Goal: Communication & Community: Answer question/provide support

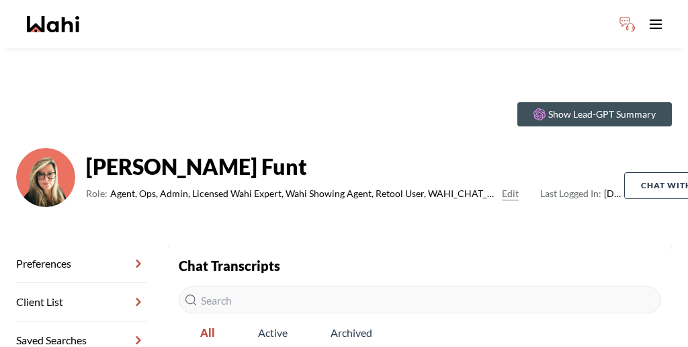
scroll to position [100, 0]
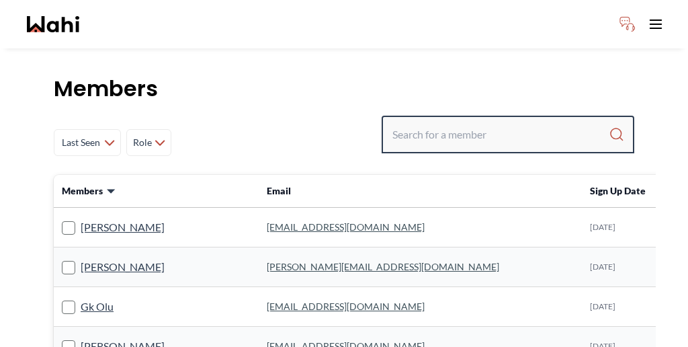
click at [495, 122] on input "Search input" at bounding box center [500, 134] width 216 height 24
paste input "Tanya"
type input "Tanya"
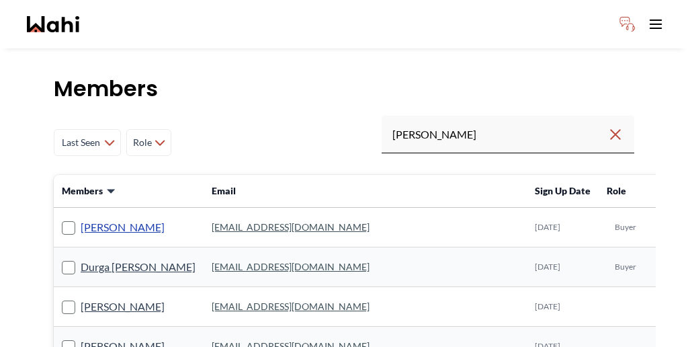
click at [81, 218] on link "Tanya Fita" at bounding box center [123, 226] width 84 height 17
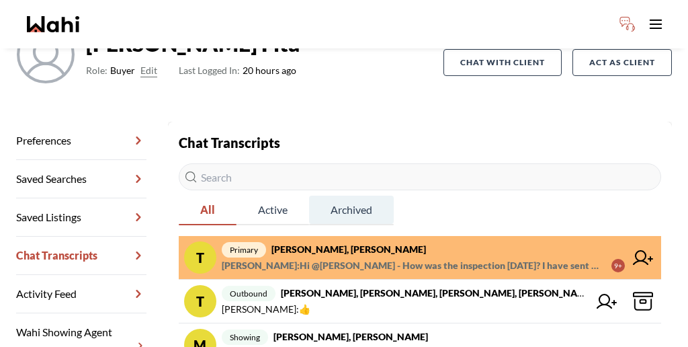
scroll to position [129, 0]
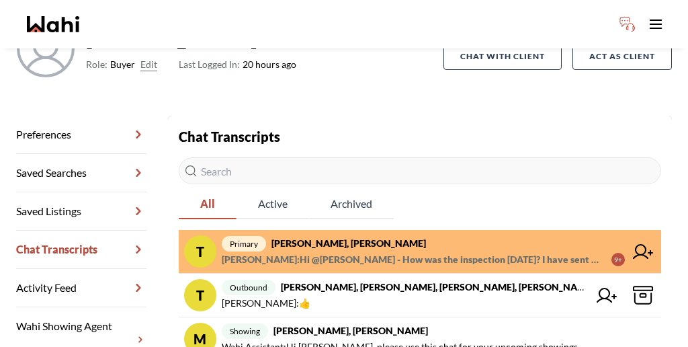
click at [384, 251] on span "Faraz Azam : Hi @Tanya Fita - How was the inspection yesterday? I have sent you…" at bounding box center [411, 259] width 379 height 16
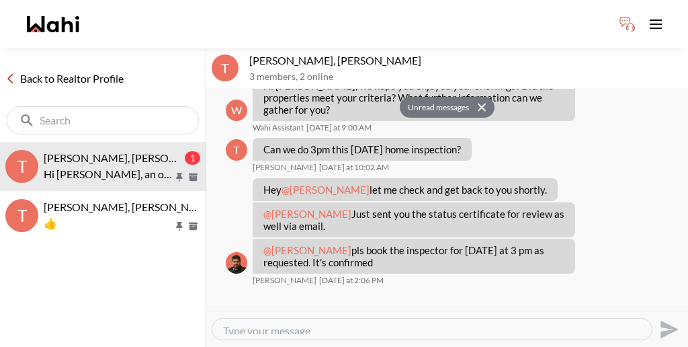
scroll to position [885, 0]
